Goal: Transaction & Acquisition: Purchase product/service

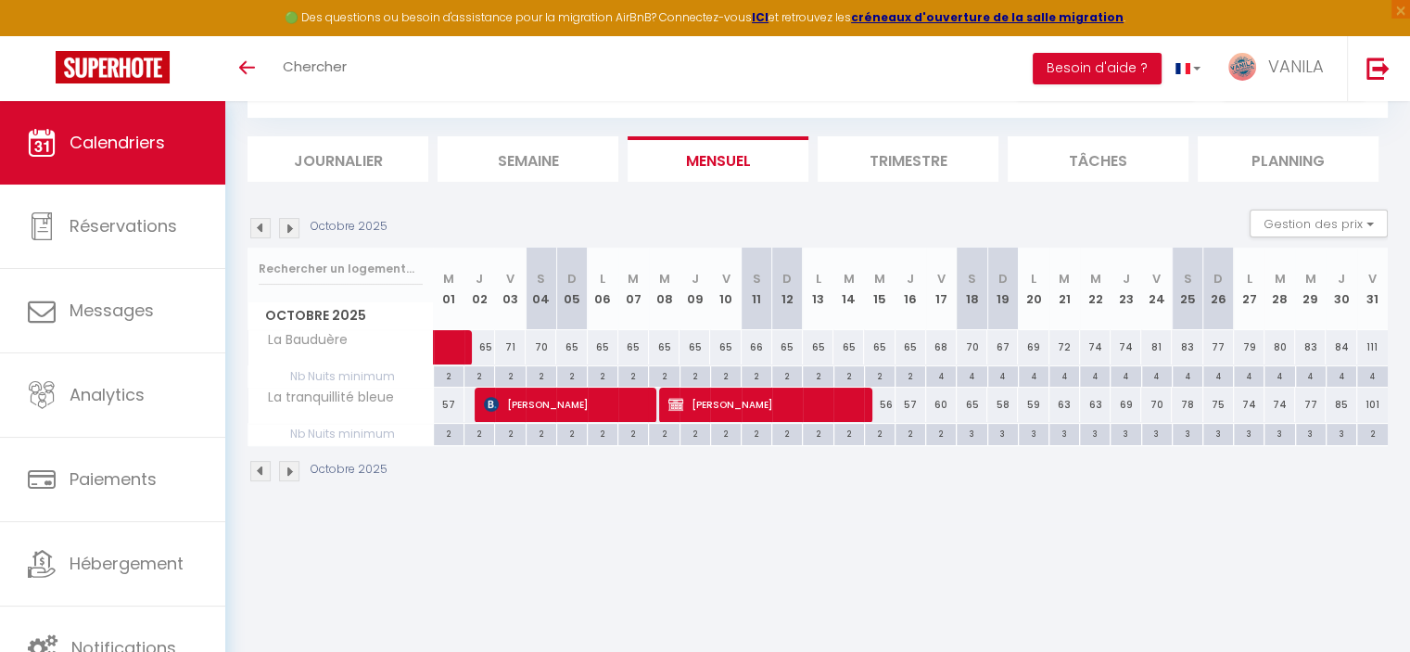
click at [634, 531] on body "🟢 Des questions ou besoin d'assistance pour la migration AirBnB? Connectez-vous…" at bounding box center [705, 334] width 1410 height 652
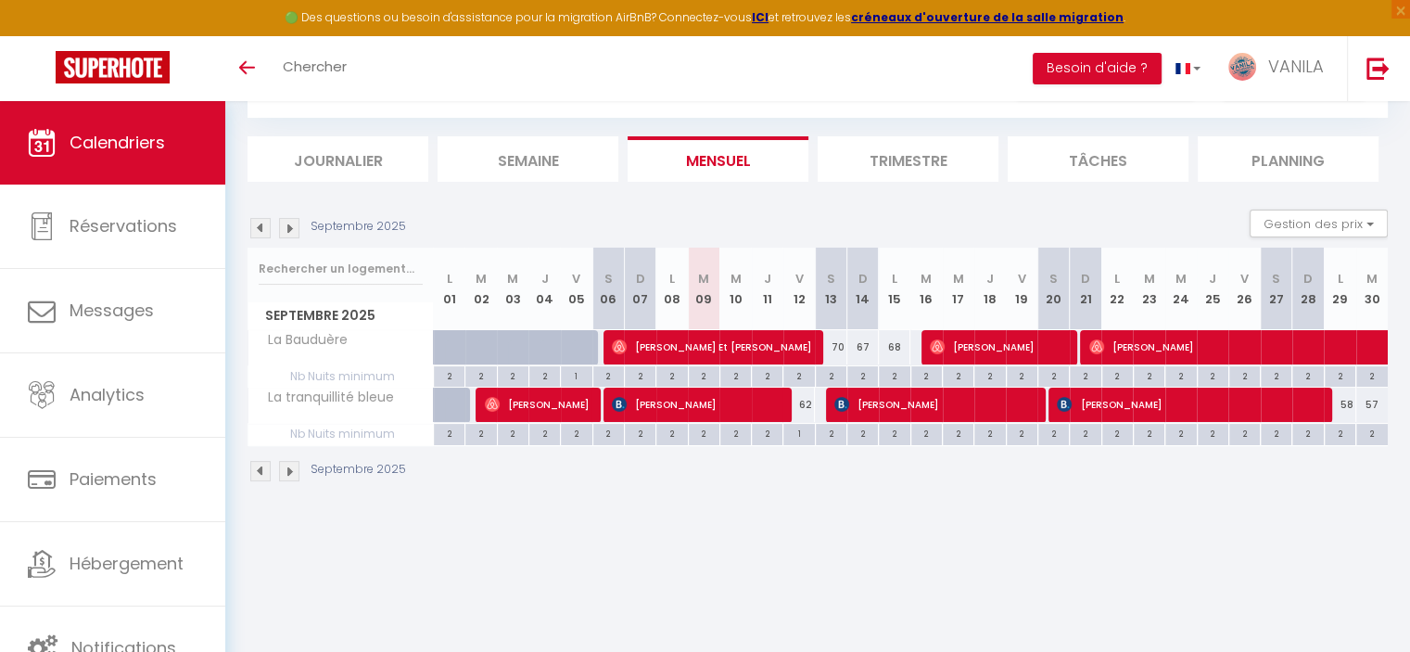
click at [283, 223] on img at bounding box center [289, 228] width 20 height 20
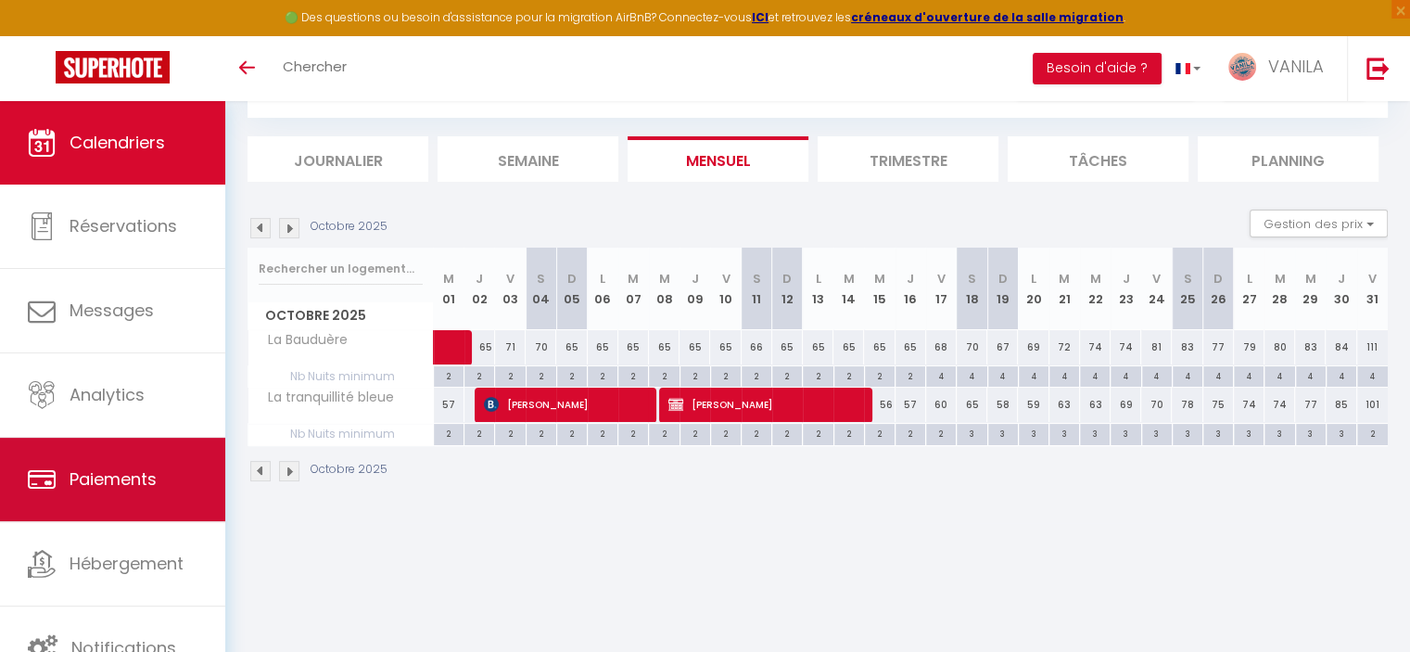
click at [114, 487] on span "Paiements" at bounding box center [113, 478] width 87 height 23
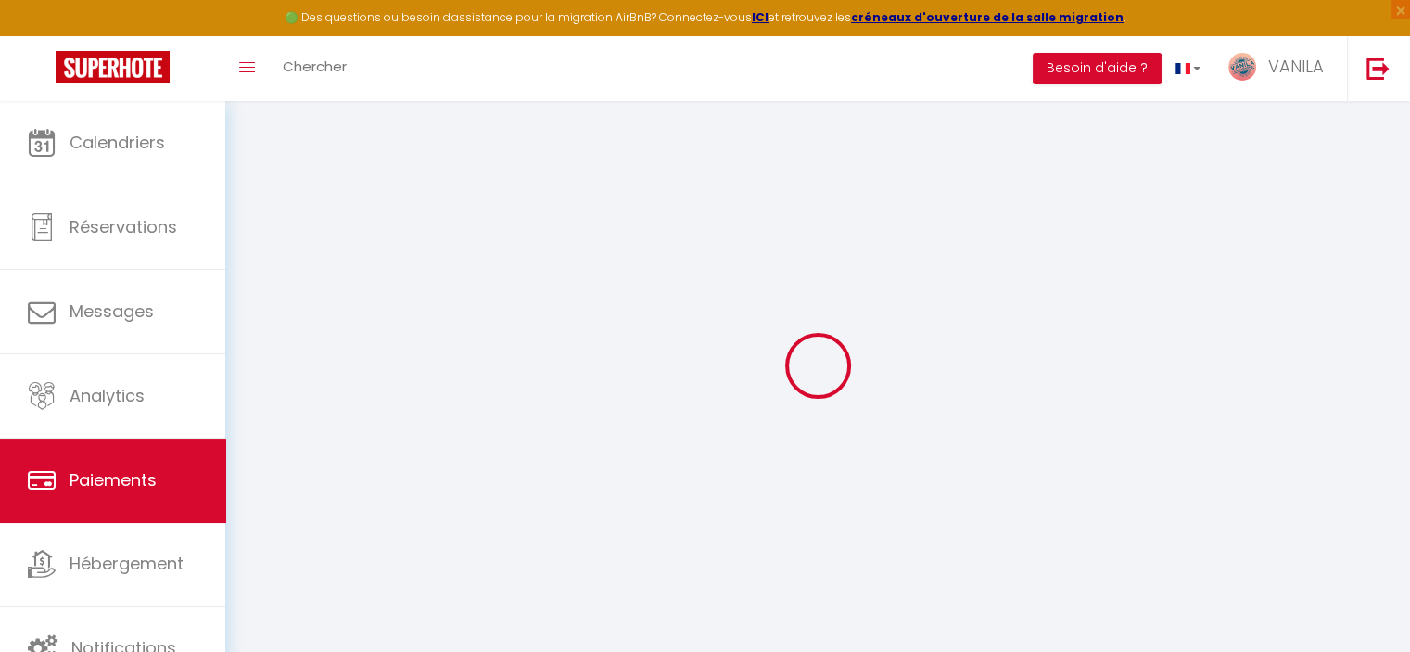
select select "2"
select select "0"
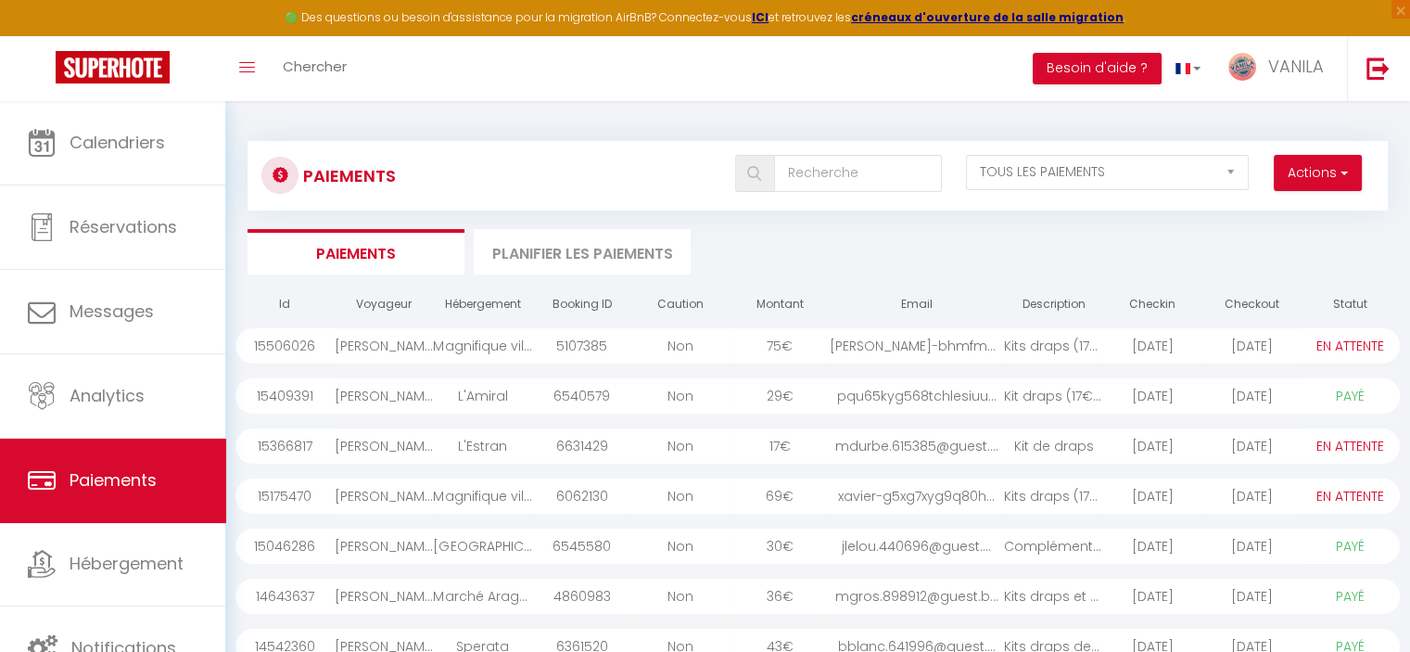
click at [1294, 342] on div "2025-09-15" at bounding box center [1252, 345] width 99 height 35
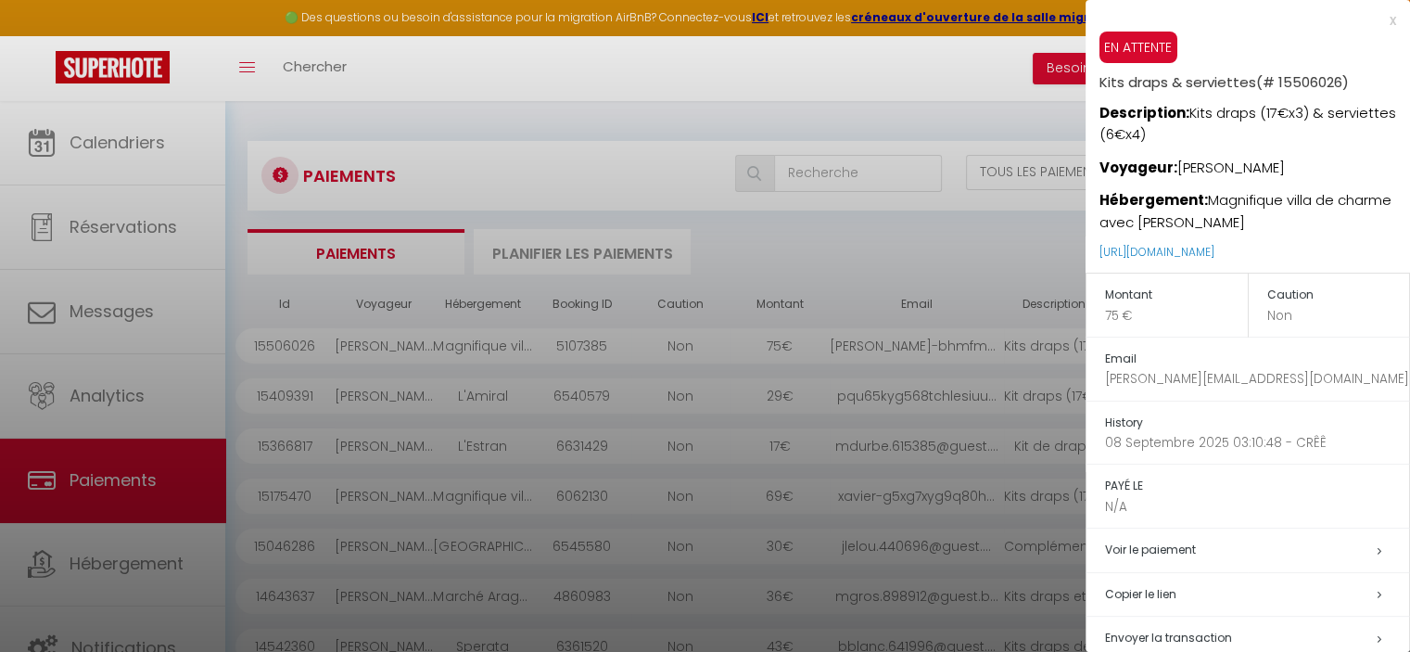
click at [1139, 592] on h5 "Copier le lien" at bounding box center [1257, 594] width 304 height 21
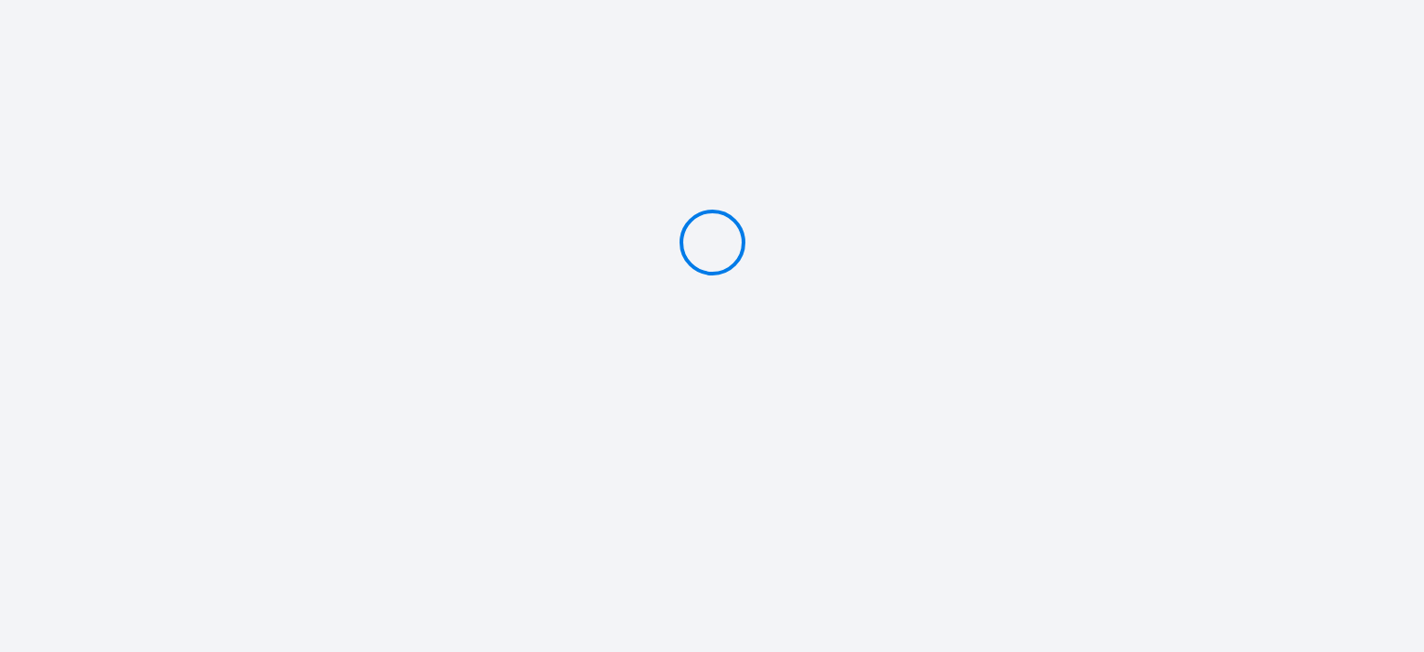
type input "PAYER 75 €"
